Goal: Task Accomplishment & Management: Use online tool/utility

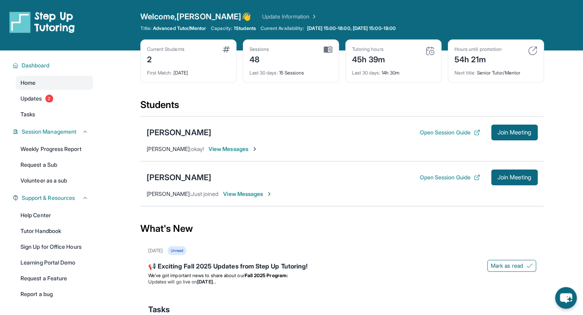
click at [500, 175] on span "Join Meeting" at bounding box center [514, 177] width 34 height 5
click at [194, 172] on div "[PERSON_NAME]" at bounding box center [179, 177] width 65 height 11
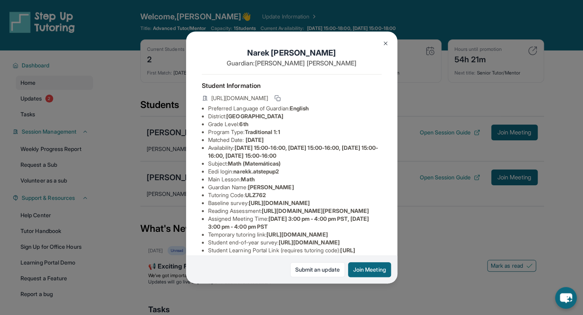
click at [269, 174] on span "narekk.atstepup2" at bounding box center [255, 171] width 45 height 7
click at [236, 174] on li "Eedi login : narekk.atstepup2" at bounding box center [294, 171] width 173 height 8
drag, startPoint x: 236, startPoint y: 176, endPoint x: 297, endPoint y: 177, distance: 61.1
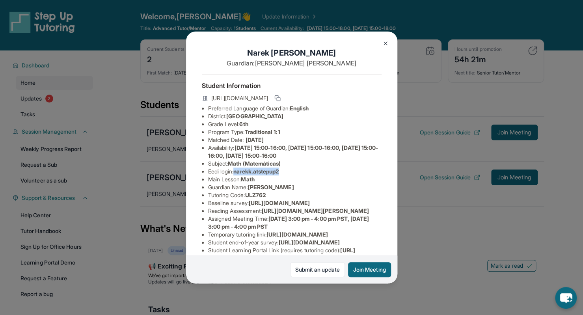
click at [297, 175] on li "Eedi login : narekk.atstepup2" at bounding box center [294, 171] width 173 height 8
copy span "narekk.atstepup2"
